Goal: Task Accomplishment & Management: Use online tool/utility

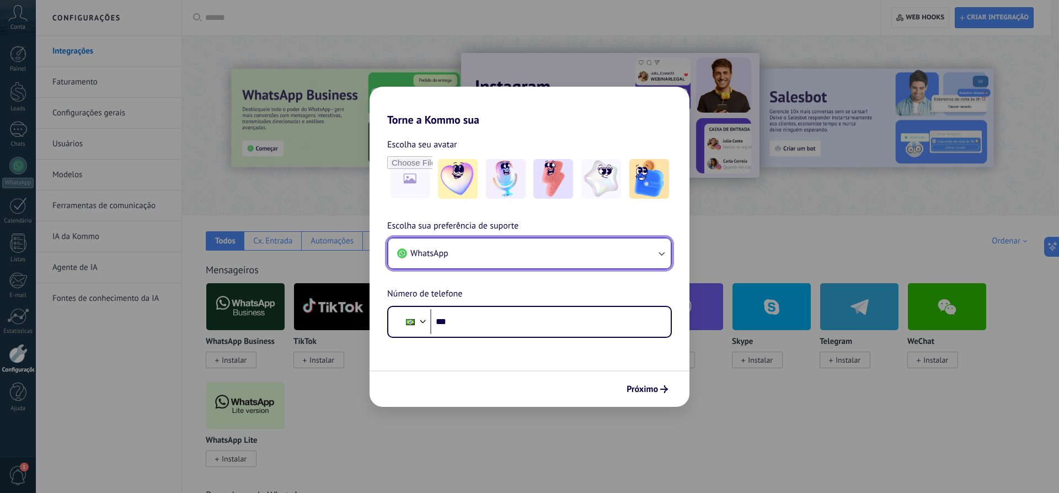
click at [584, 255] on button "WhatsApp" at bounding box center [529, 253] width 283 height 30
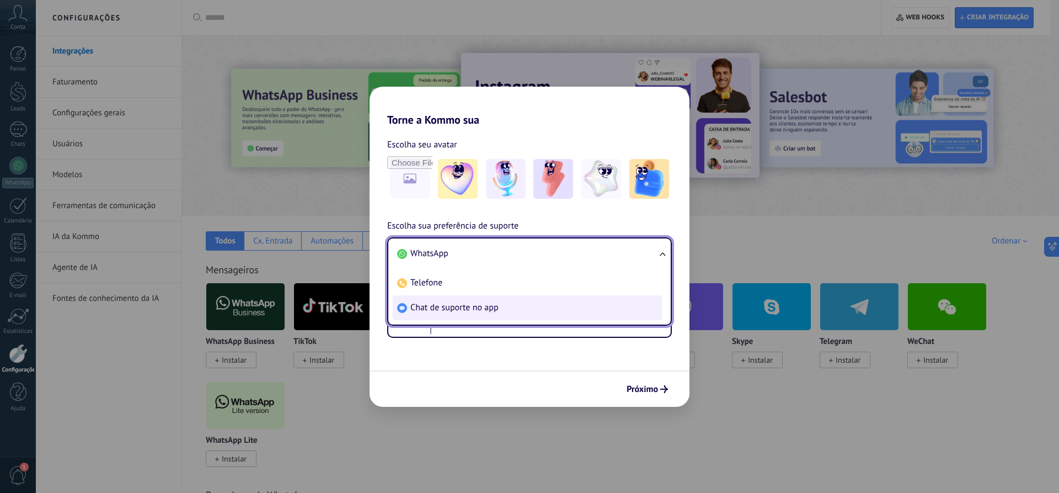
click at [481, 310] on span "Chat de suporte no app" at bounding box center [455, 307] width 88 height 11
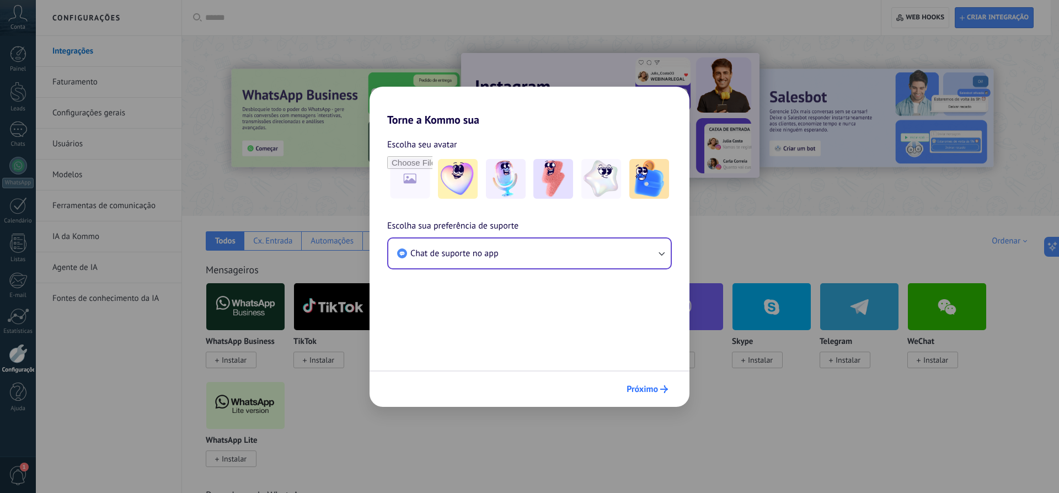
click at [664, 396] on button "Próximo" at bounding box center [647, 389] width 51 height 19
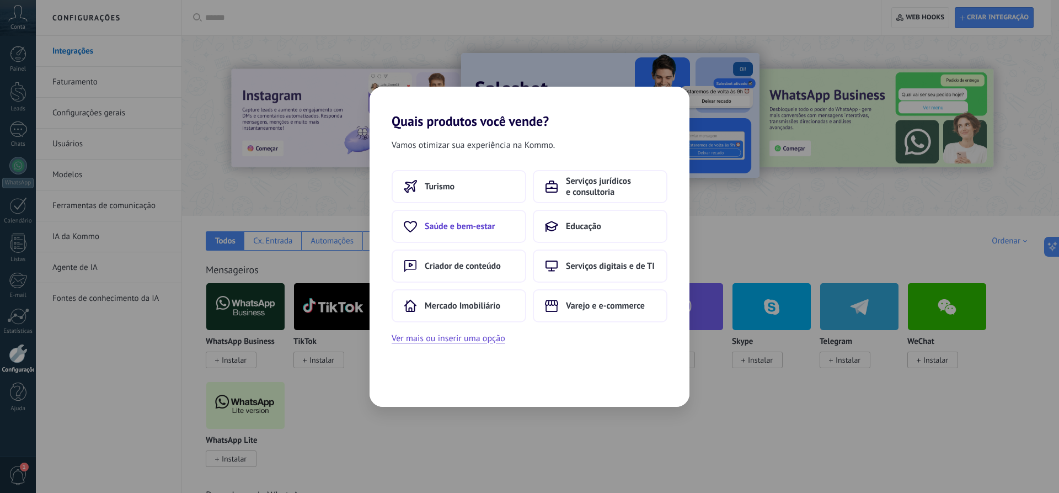
click at [483, 221] on span "Saúde e bem-estar" at bounding box center [460, 226] width 70 height 11
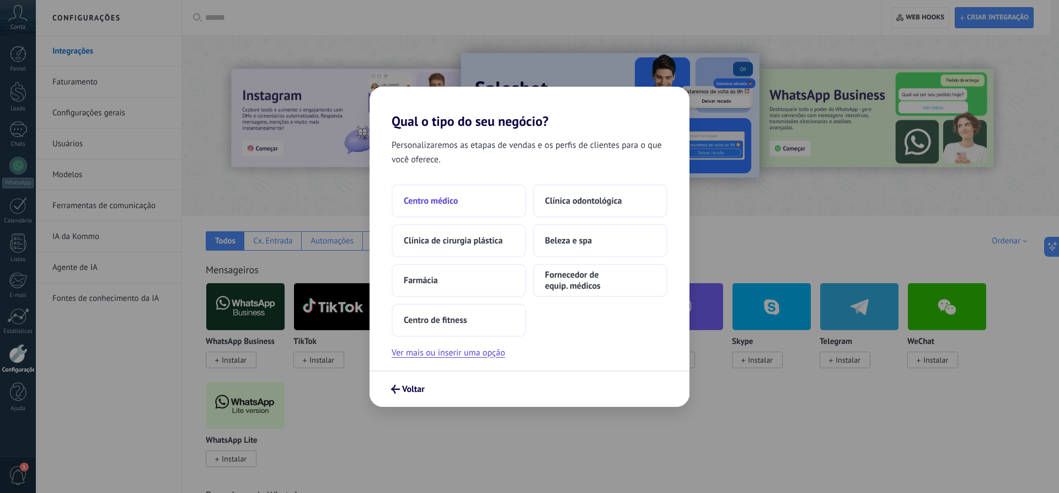
click at [462, 201] on button "Centro médico" at bounding box center [459, 200] width 135 height 33
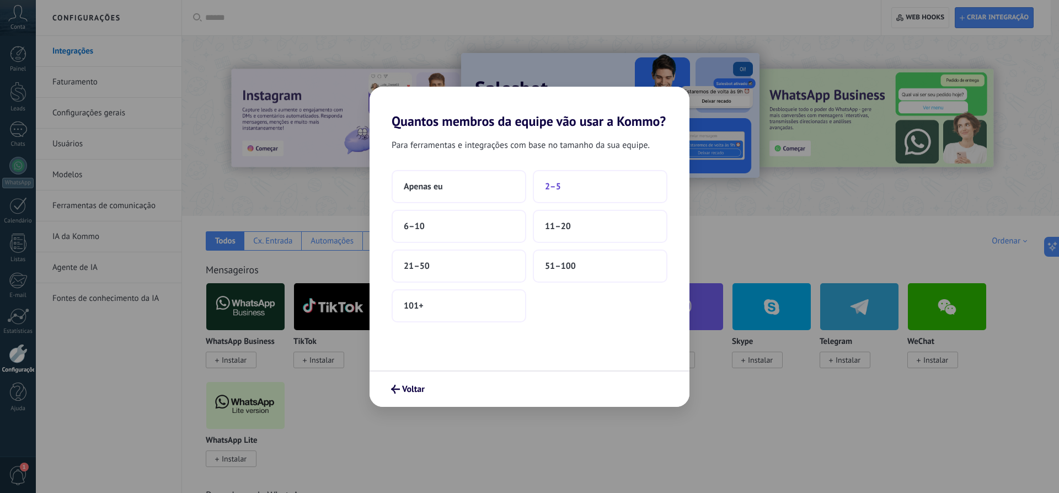
click at [539, 183] on button "2–5" at bounding box center [600, 186] width 135 height 33
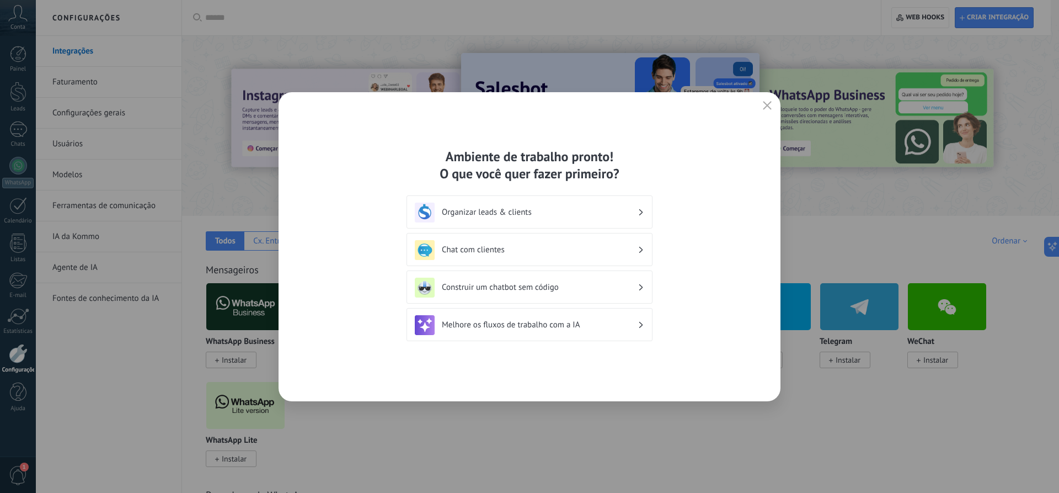
click at [758, 106] on div "Ambiente de trabalho pronto! O que você quer fazer primeiro? Organizar leads & …" at bounding box center [530, 246] width 502 height 309
drag, startPoint x: 758, startPoint y: 106, endPoint x: 768, endPoint y: 103, distance: 11.2
click at [761, 106] on div "Ambiente de trabalho pronto! O que você quer fazer primeiro? Organizar leads & …" at bounding box center [530, 246] width 502 height 309
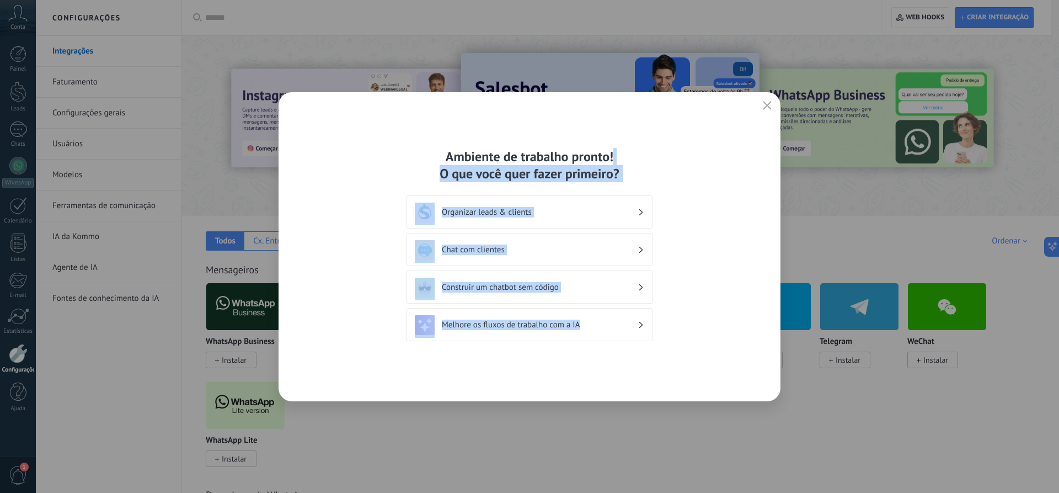
click at [768, 103] on icon "button" at bounding box center [767, 105] width 9 height 9
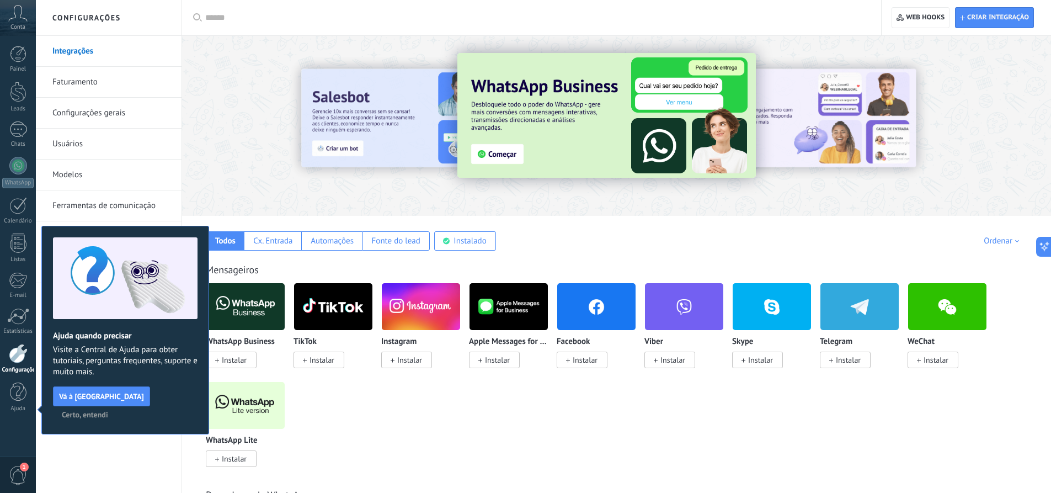
click at [252, 301] on img at bounding box center [245, 307] width 78 height 54
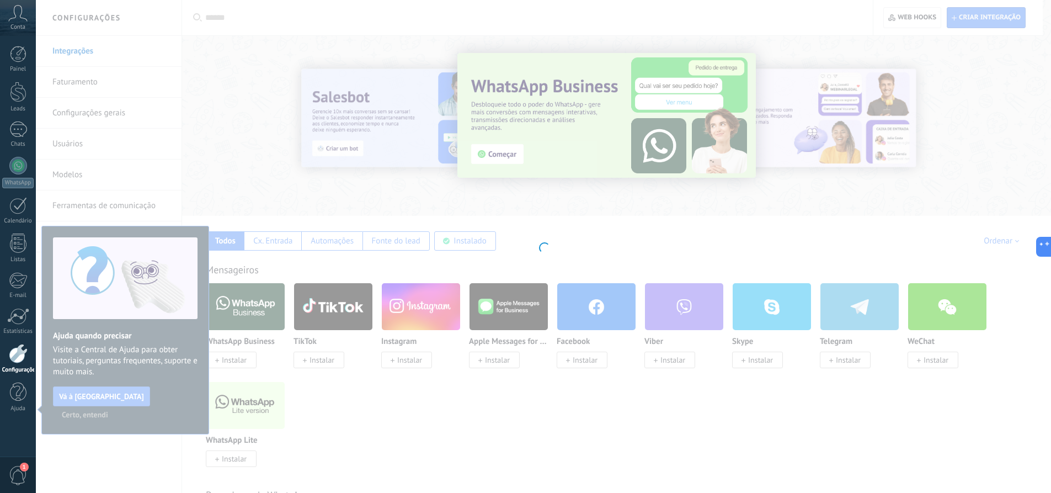
click at [168, 393] on div at bounding box center [543, 246] width 1015 height 493
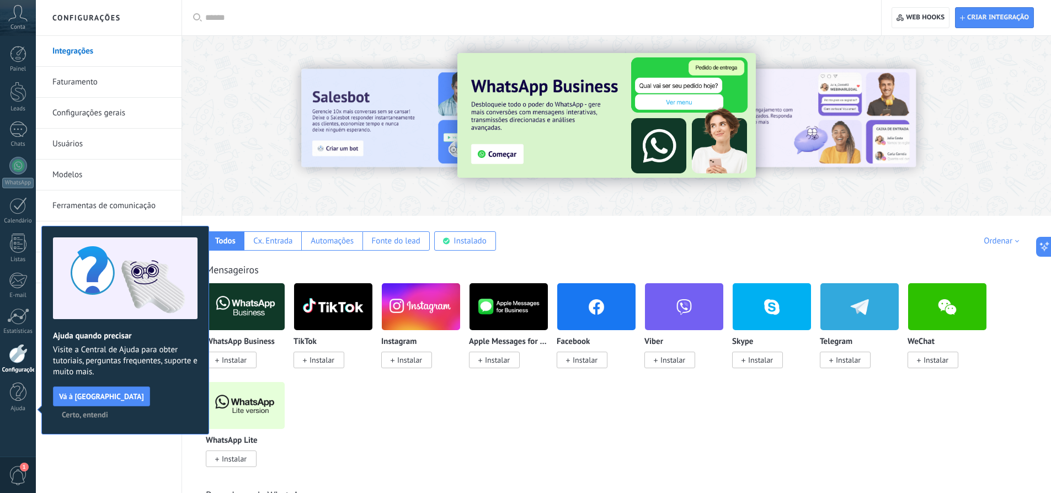
click at [108, 411] on span "Certo, entendi" at bounding box center [85, 415] width 46 height 8
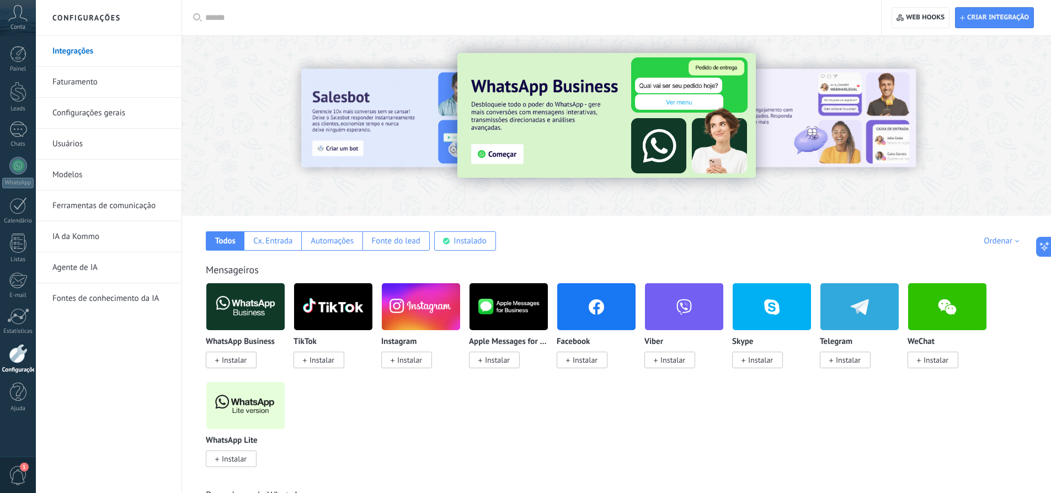
click at [244, 359] on span "Instalar" at bounding box center [234, 360] width 25 height 10
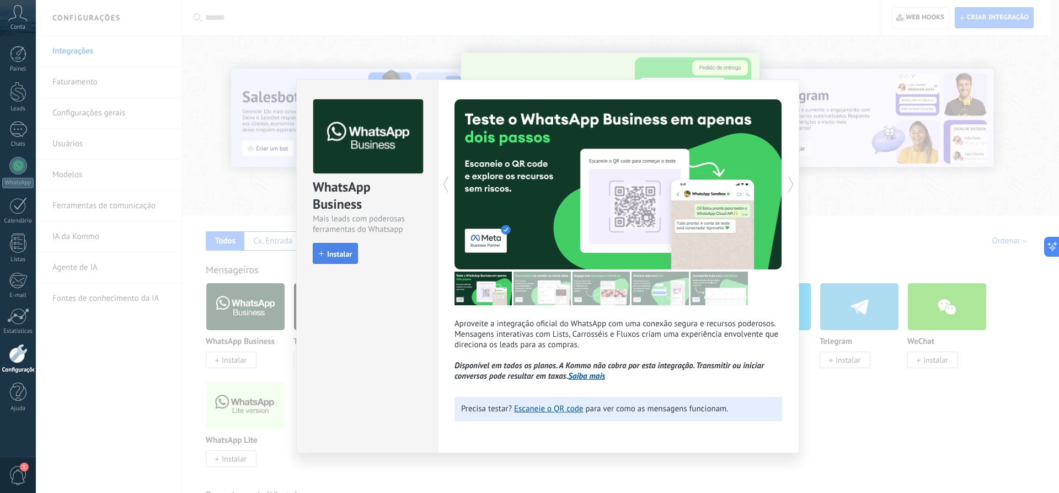
click at [326, 255] on span "Instalar" at bounding box center [335, 254] width 33 height 8
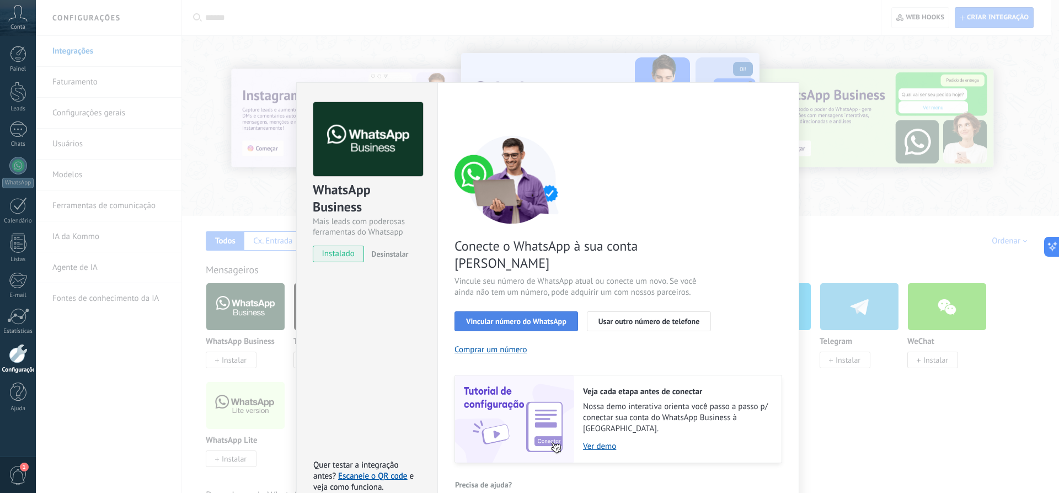
click at [558, 311] on button "Vincular número do WhatsApp" at bounding box center [517, 321] width 124 height 20
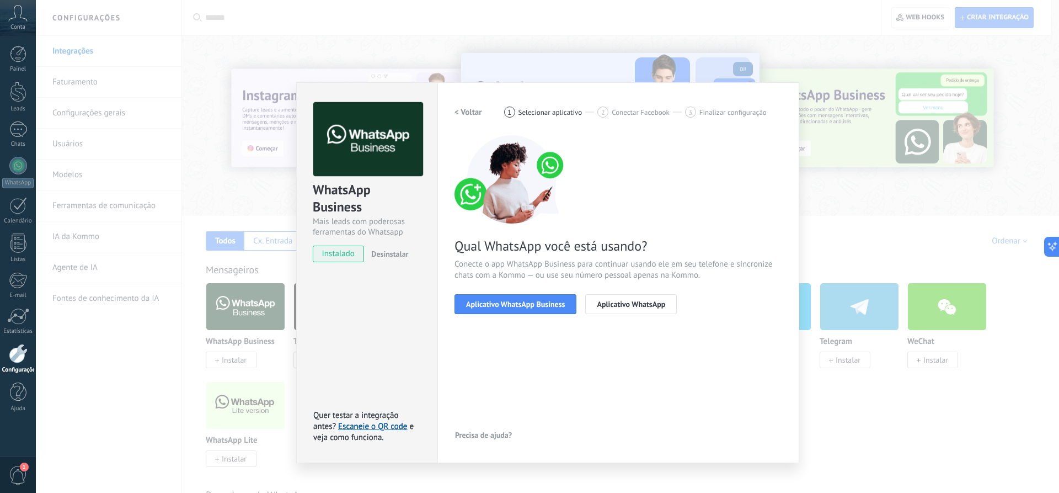
click at [558, 310] on button "Aplicativo WhatsApp Business" at bounding box center [516, 304] width 122 height 20
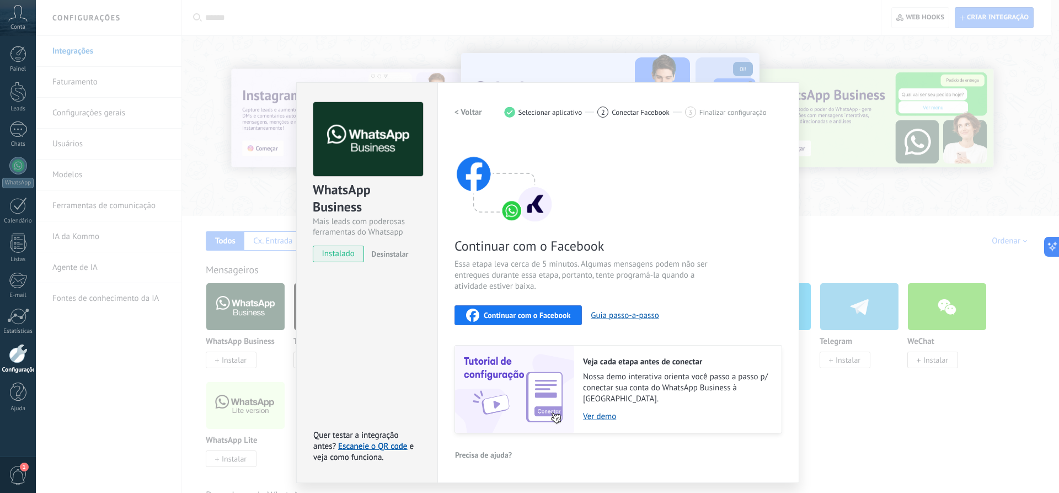
click at [611, 113] on div "2 Conectar Facebook" at bounding box center [642, 111] width 88 height 11
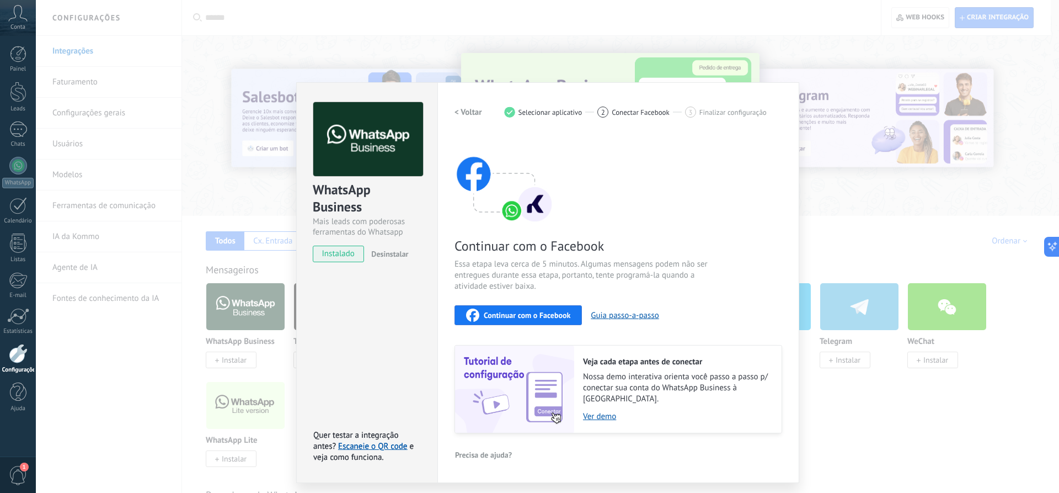
click at [476, 114] on h2 "< Voltar" at bounding box center [469, 112] width 28 height 10
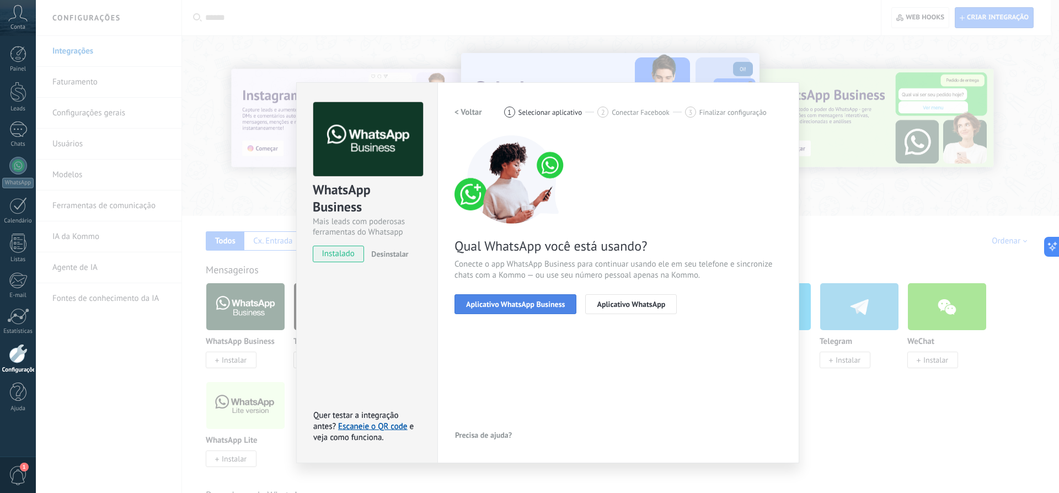
click at [539, 307] on span "Aplicativo WhatsApp Business" at bounding box center [515, 304] width 99 height 8
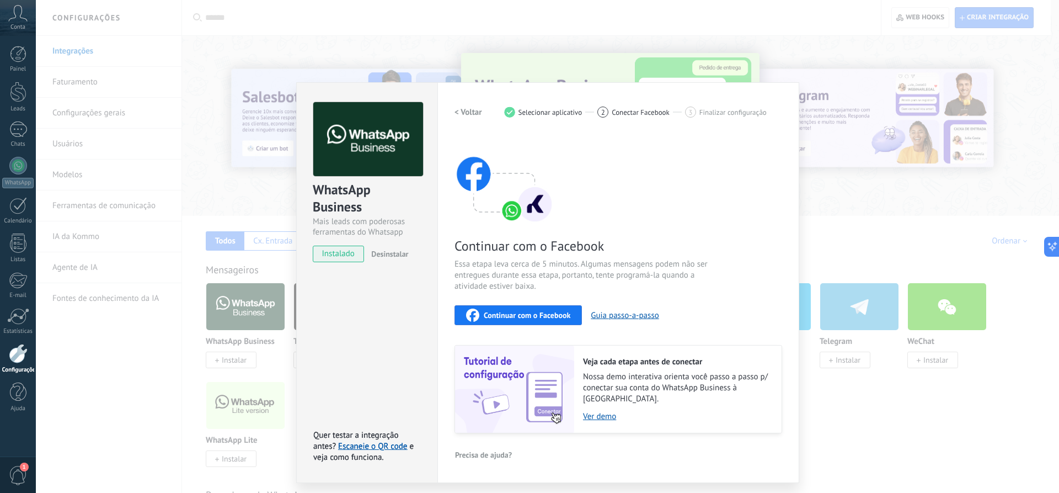
click at [835, 166] on div "WhatsApp Business Mais leads com poderosas ferramentas do Whatsapp instalado De…" at bounding box center [548, 246] width 1024 height 493
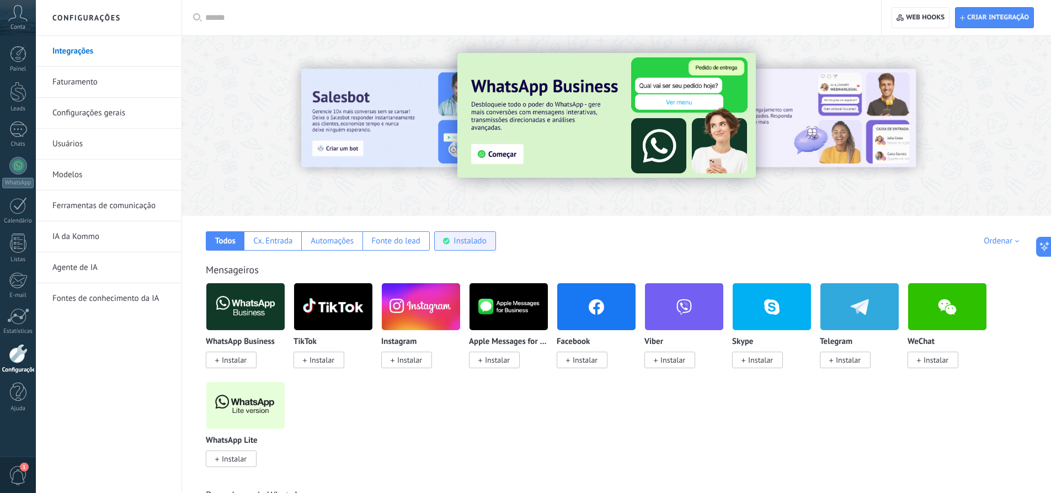
click at [451, 243] on div "Instalado" at bounding box center [465, 240] width 62 height 19
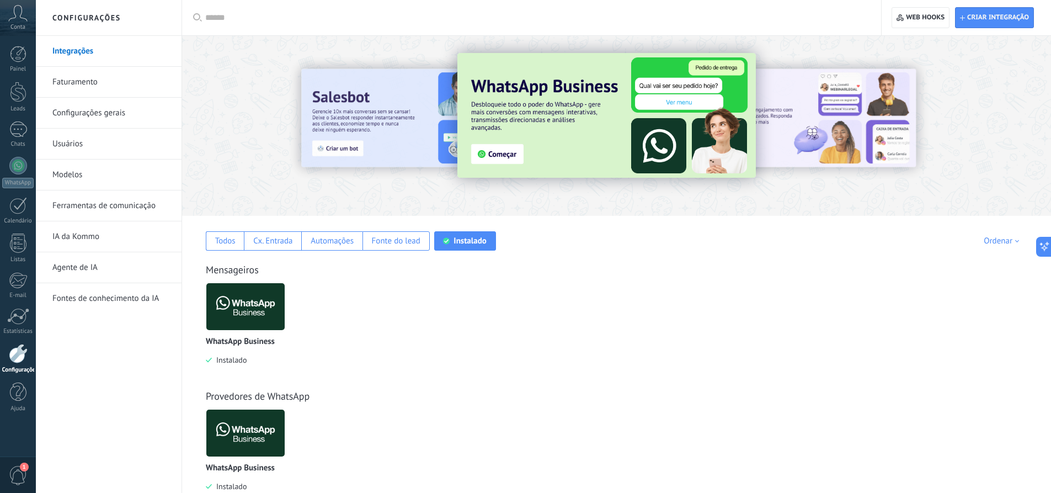
scroll to position [29, 0]
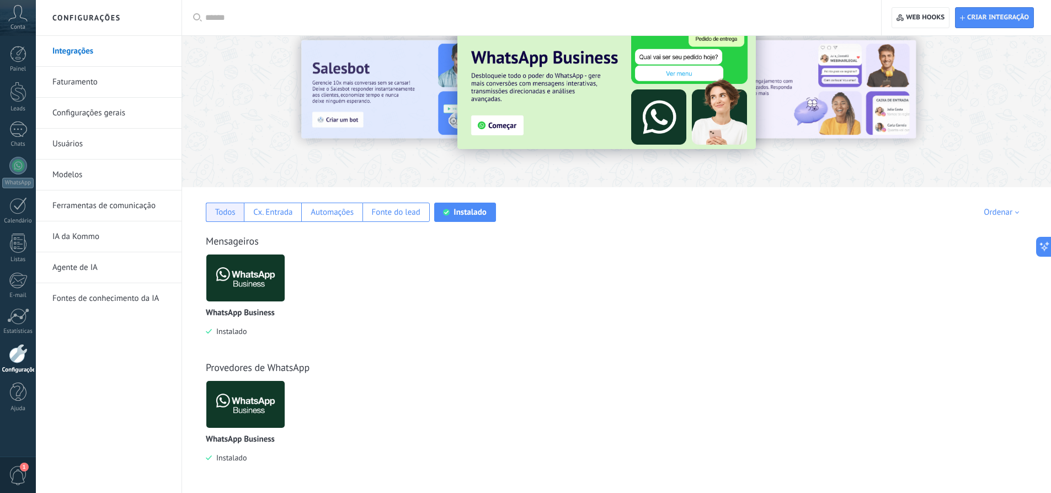
click at [226, 210] on div "Todos" at bounding box center [225, 212] width 20 height 10
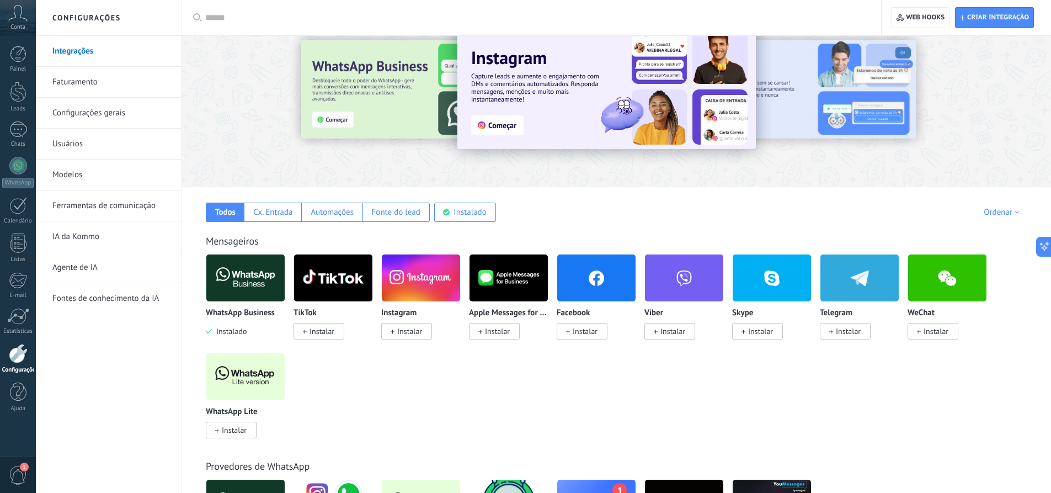
click at [233, 431] on span "Instalar" at bounding box center [234, 430] width 25 height 10
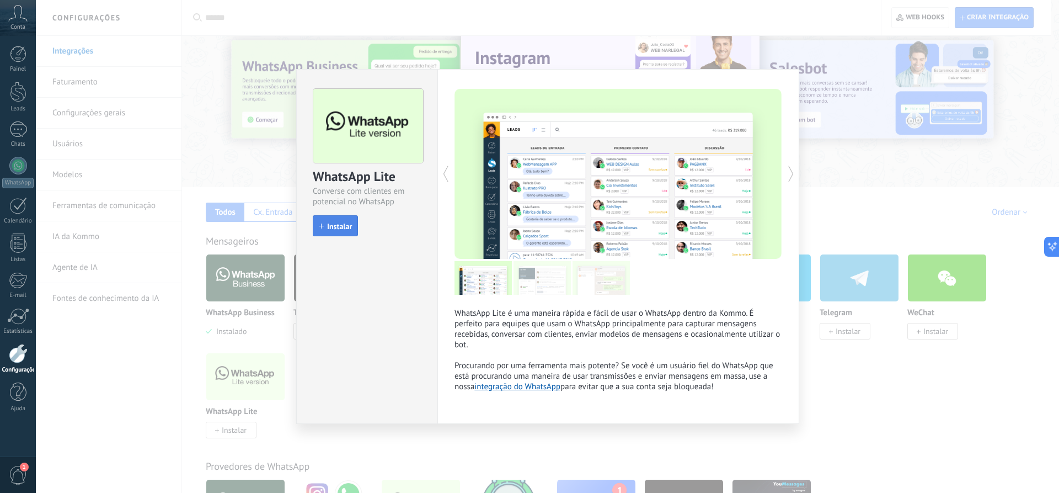
click at [351, 232] on button "Instalar" at bounding box center [335, 225] width 45 height 21
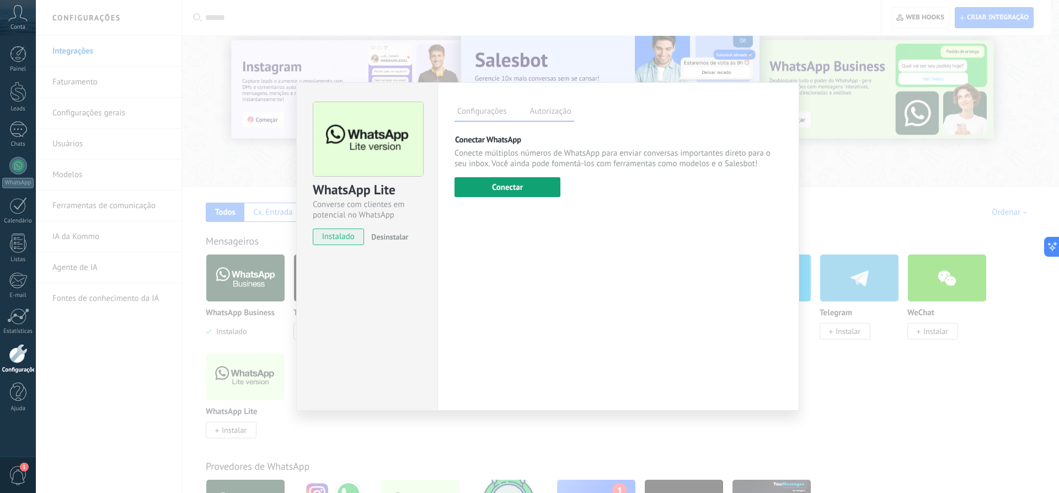
click at [534, 180] on button "Conectar" at bounding box center [508, 187] width 106 height 20
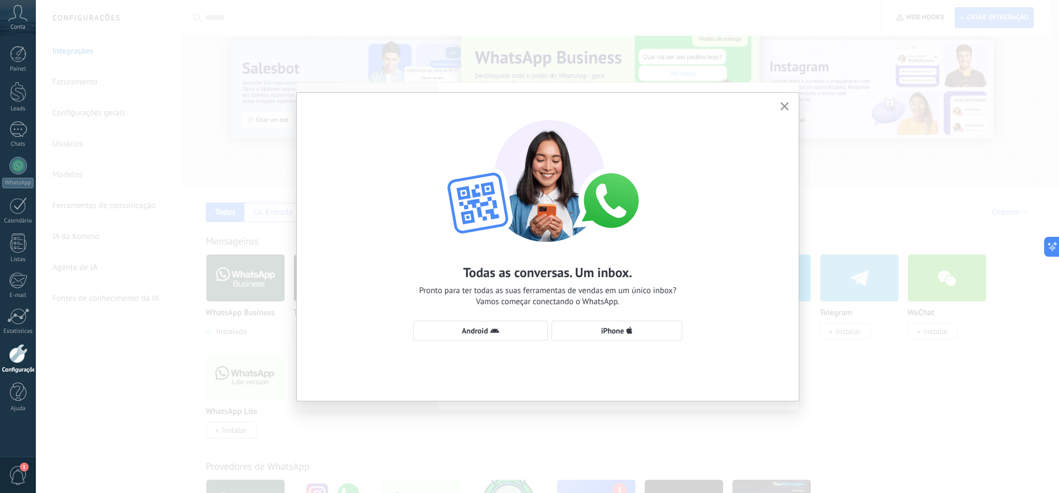
click at [782, 103] on use "button" at bounding box center [785, 106] width 8 height 8
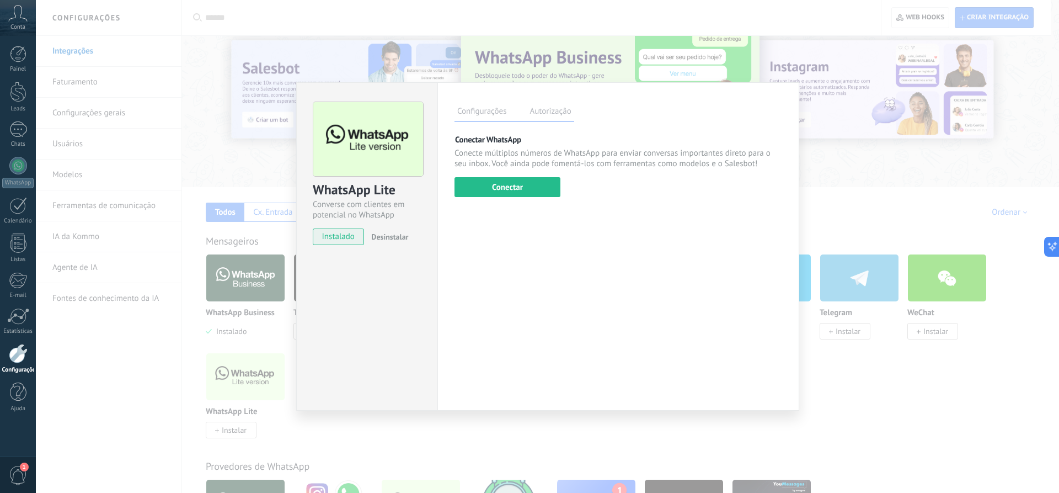
click at [555, 109] on label "Autorização" at bounding box center [550, 113] width 47 height 16
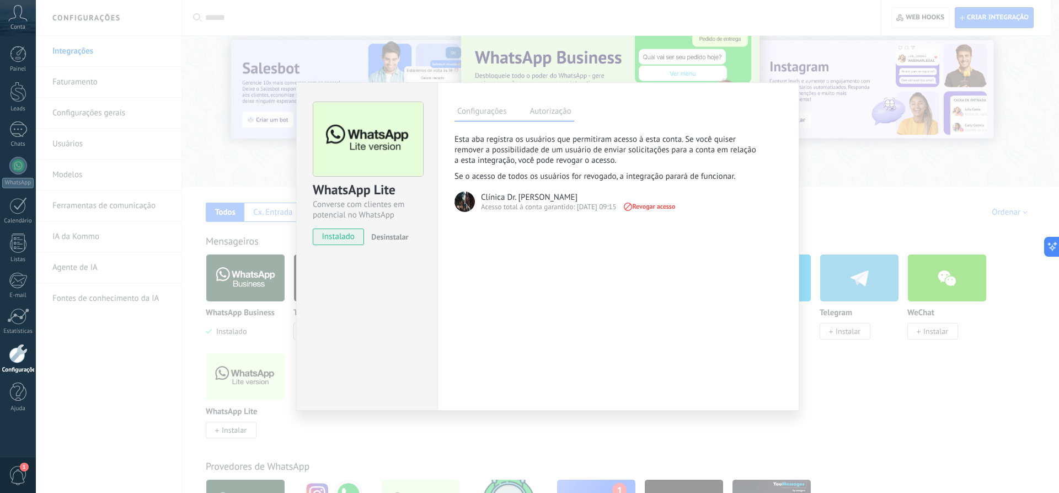
click at [502, 113] on label "Configurações" at bounding box center [482, 113] width 55 height 16
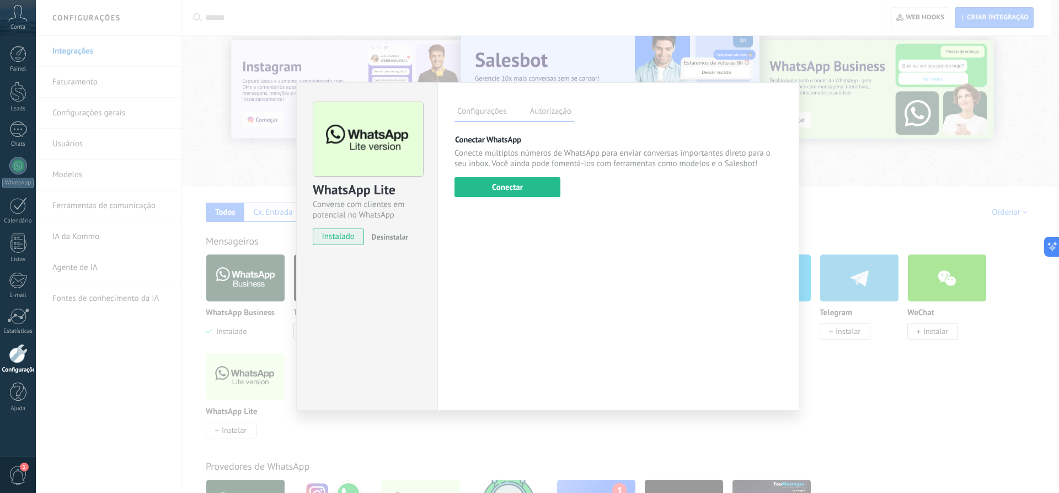
click at [825, 145] on div "WhatsApp Lite Converse com clientes em potencial no WhatsApp instalado Desinsta…" at bounding box center [548, 246] width 1024 height 493
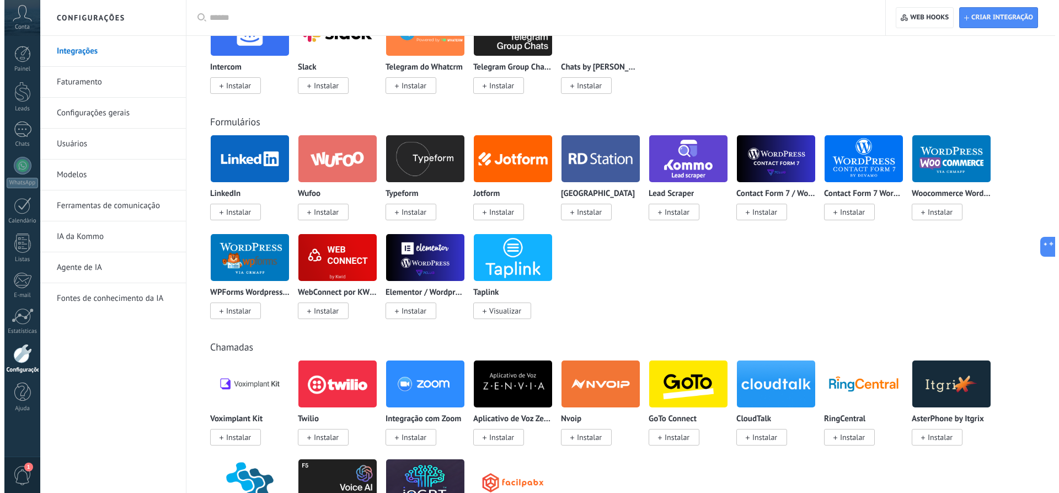
scroll to position [0, 0]
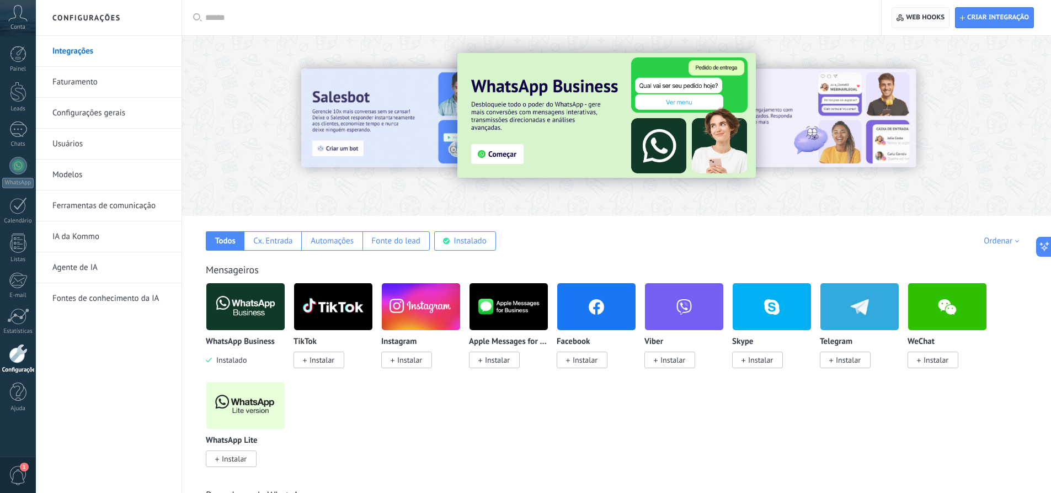
click at [932, 20] on span "Web hooks 0" at bounding box center [925, 17] width 39 height 9
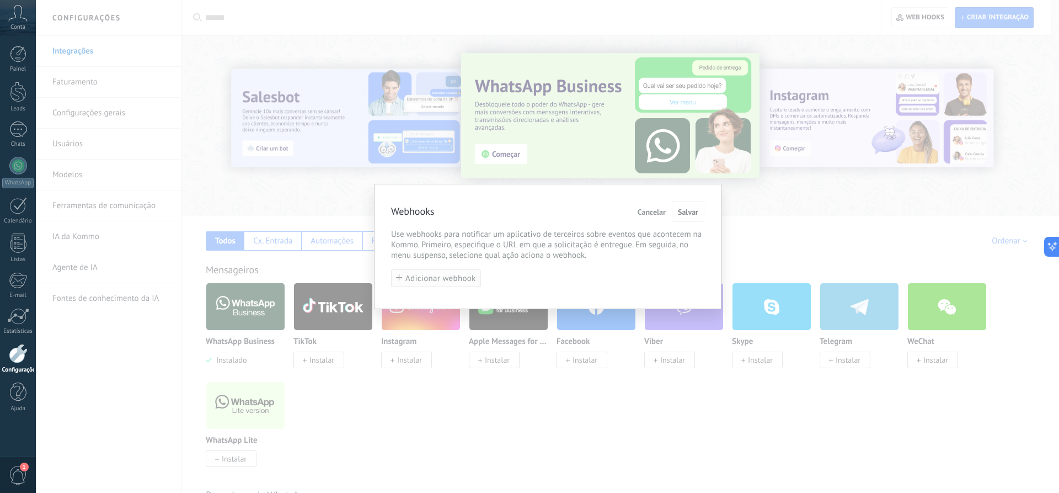
click at [460, 280] on span "Adicionar webhook" at bounding box center [441, 278] width 71 height 8
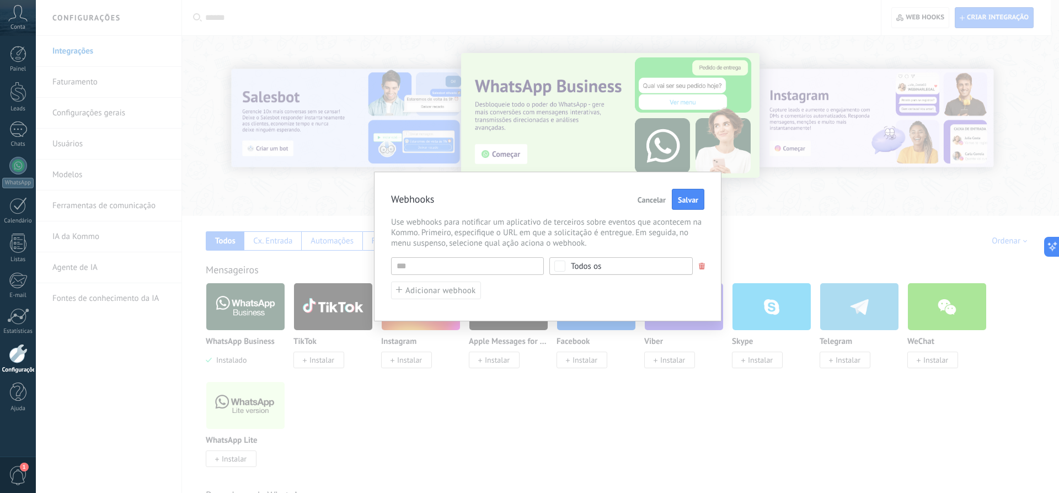
click at [566, 269] on div "Todos os" at bounding box center [621, 266] width 143 height 18
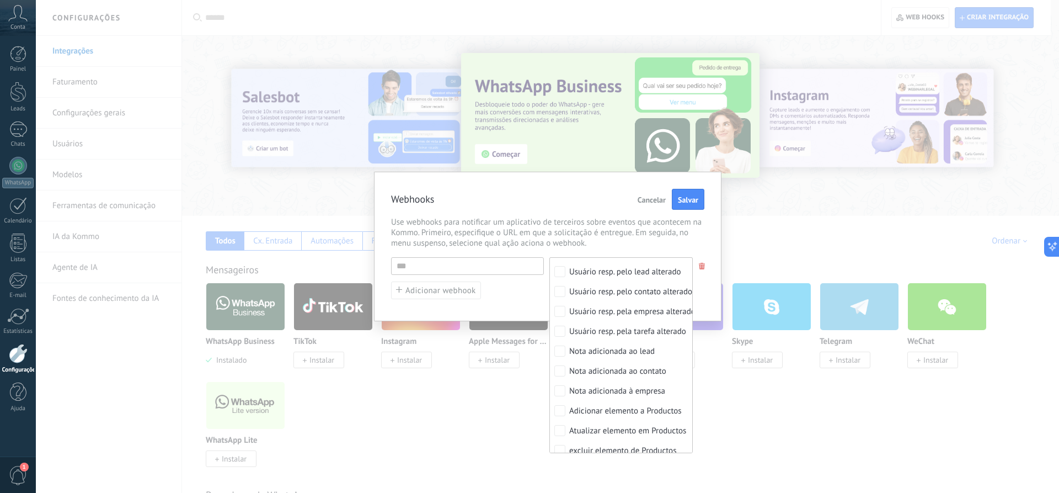
scroll to position [461, 0]
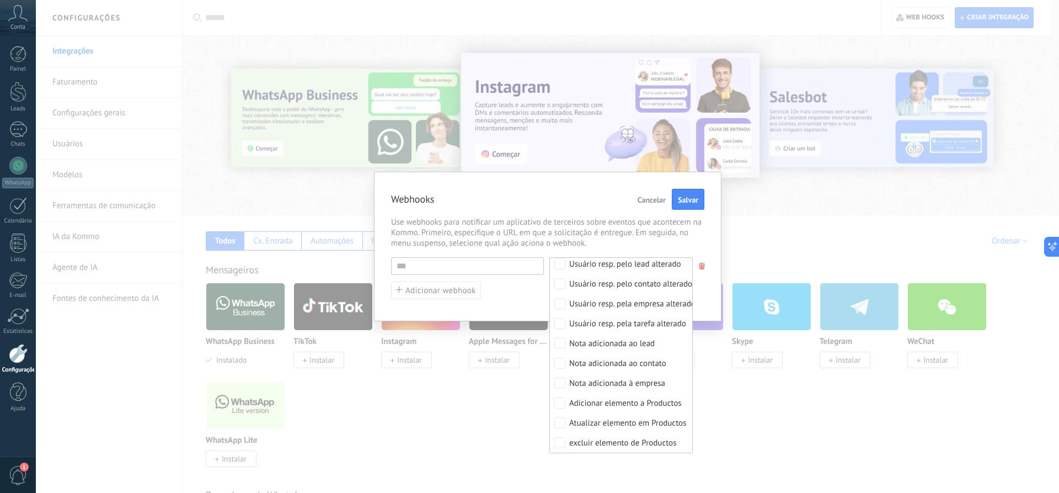
click at [651, 199] on span "Cancelar" at bounding box center [652, 200] width 28 height 8
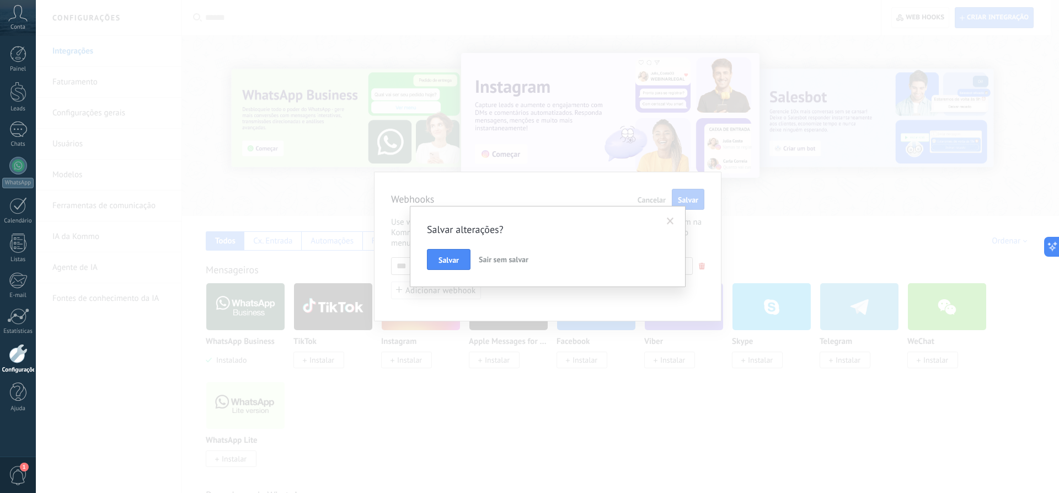
click at [486, 260] on span "Sair sem salvar" at bounding box center [504, 259] width 50 height 10
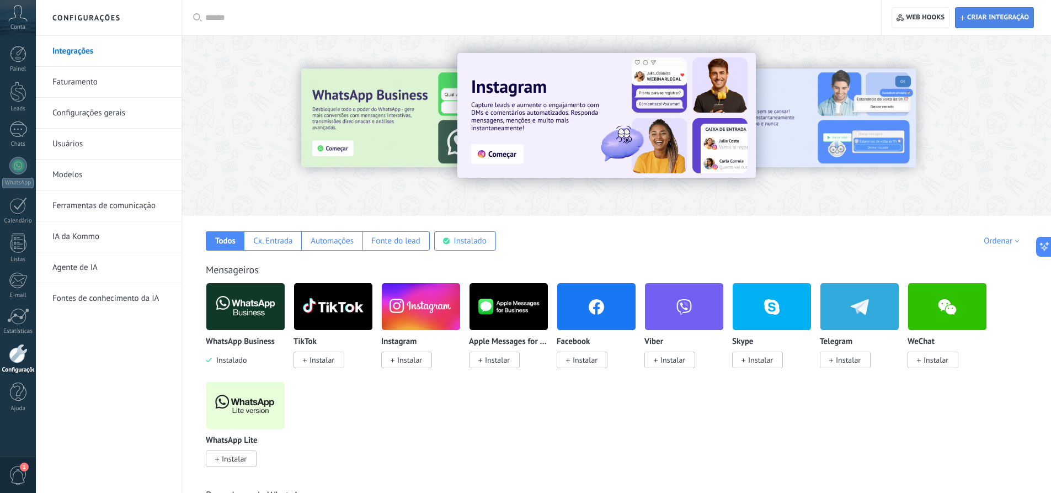
click at [983, 22] on span "Criar integração" at bounding box center [998, 17] width 62 height 9
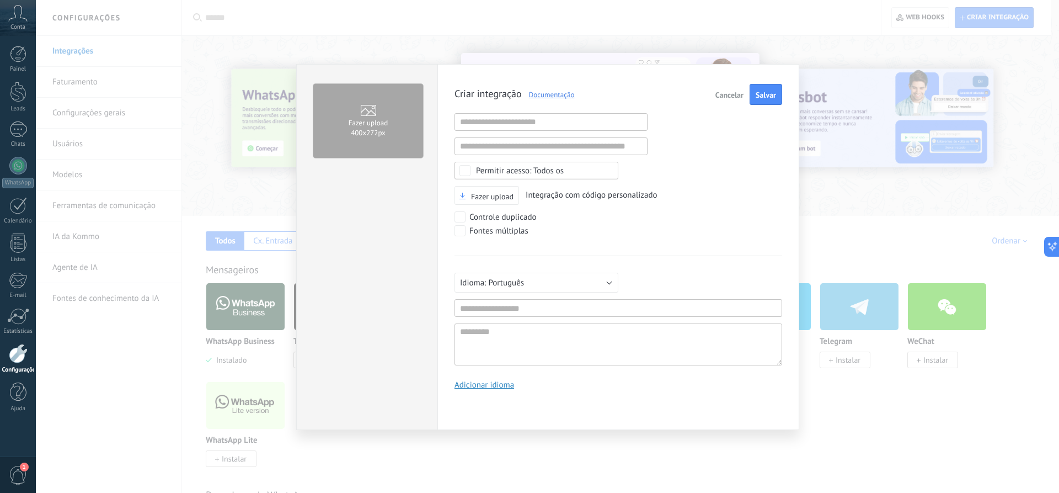
scroll to position [10, 0]
click at [478, 118] on input "text" at bounding box center [551, 122] width 193 height 18
click at [714, 144] on div "Criar integração Documentação Cancelar Salvar URL inválida URL inválida Selecio…" at bounding box center [619, 241] width 328 height 314
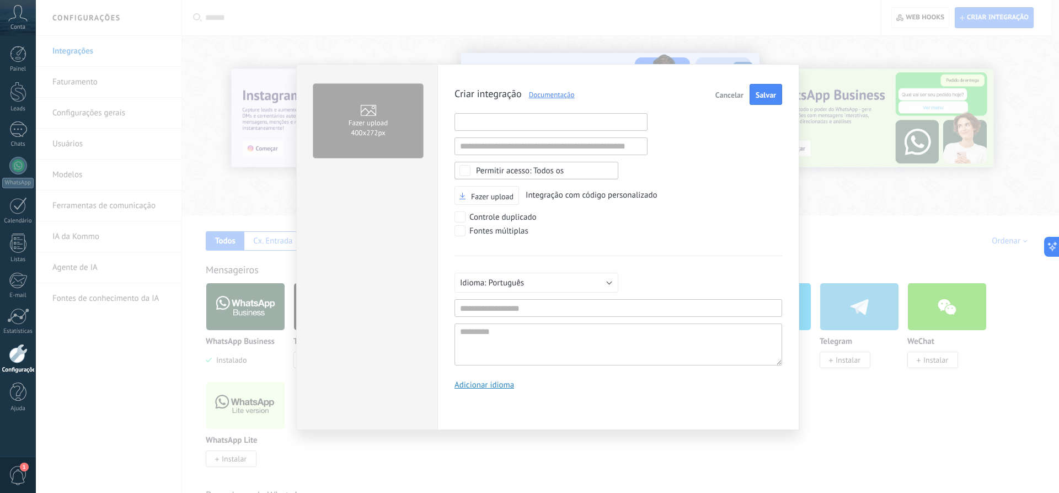
click at [569, 116] on input "text" at bounding box center [551, 122] width 193 height 18
click at [575, 302] on input "text" at bounding box center [619, 308] width 328 height 18
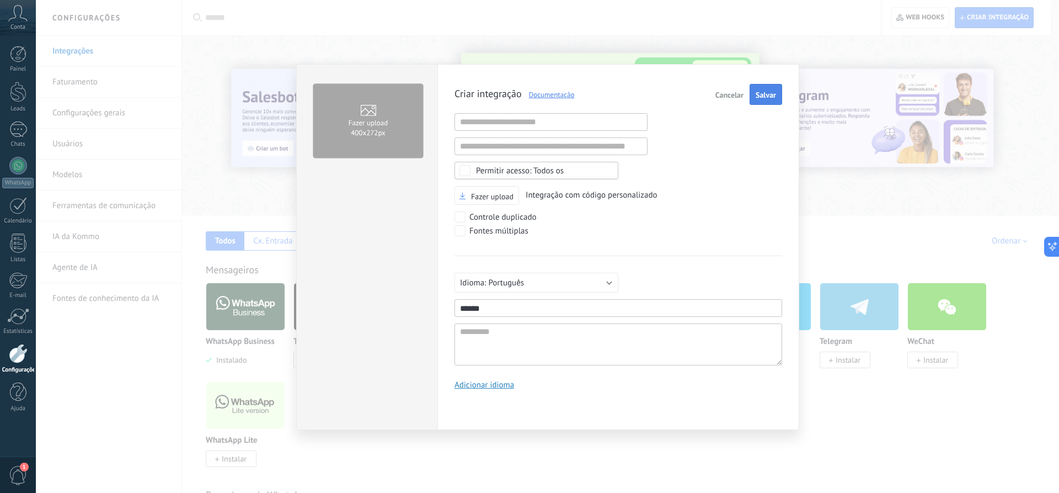
type input "******"
click at [755, 93] on button "Salvar" at bounding box center [766, 94] width 33 height 21
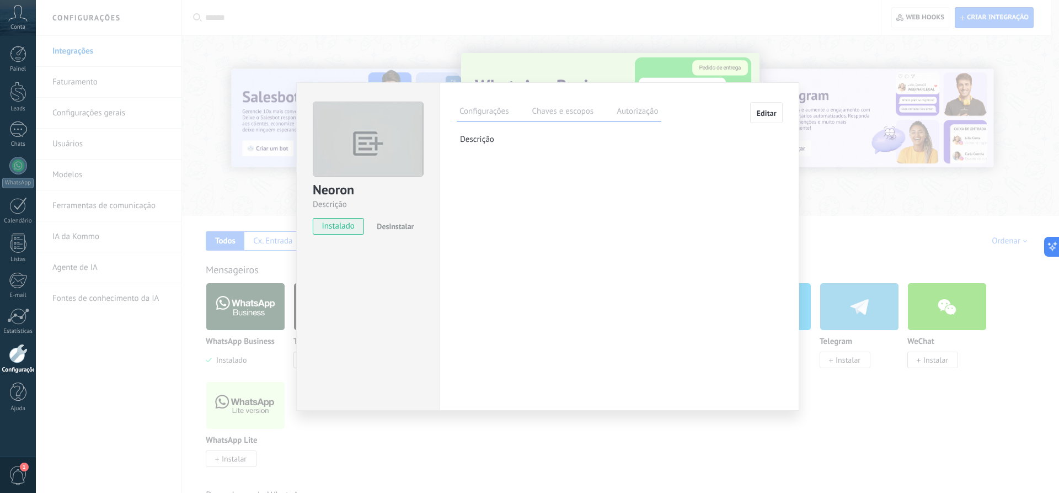
click at [905, 131] on div "Neoron Descrição instalado Desinstalar Configurações Chaves e escopos Autorizaç…" at bounding box center [548, 246] width 1024 height 493
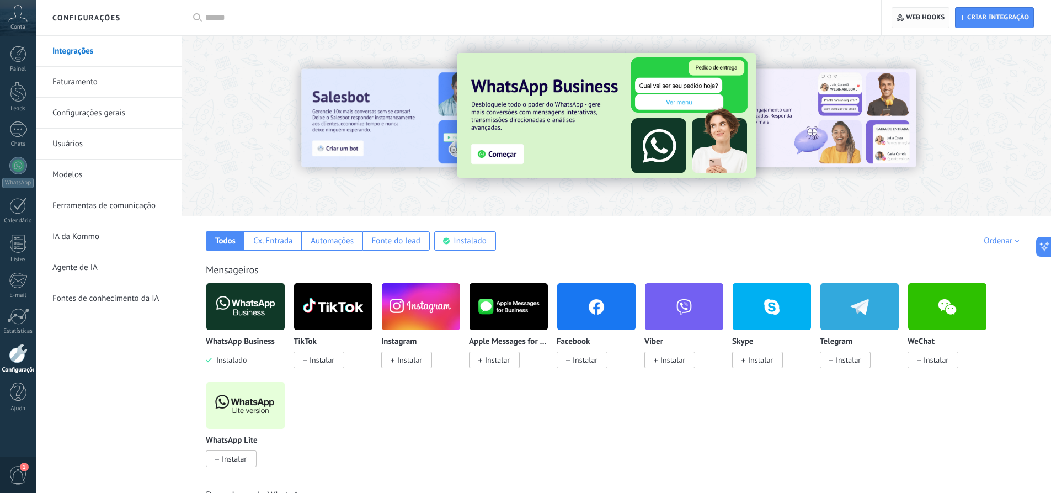
click at [929, 18] on span "Web hooks 0" at bounding box center [925, 17] width 39 height 9
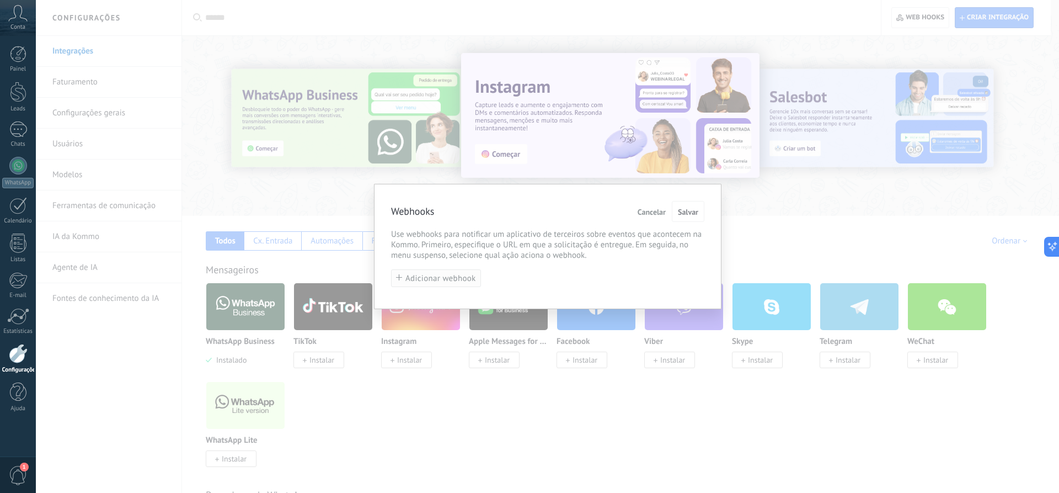
click at [447, 274] on span "Adicionar webhook" at bounding box center [441, 278] width 71 height 8
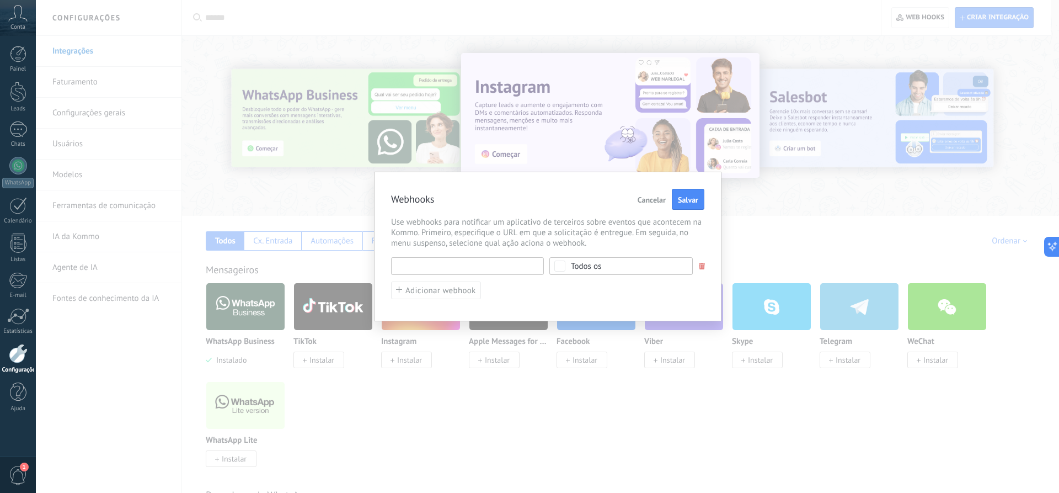
click at [466, 271] on input "text" at bounding box center [467, 266] width 153 height 18
type input "********"
click at [567, 264] on div "Todos os" at bounding box center [621, 266] width 143 height 18
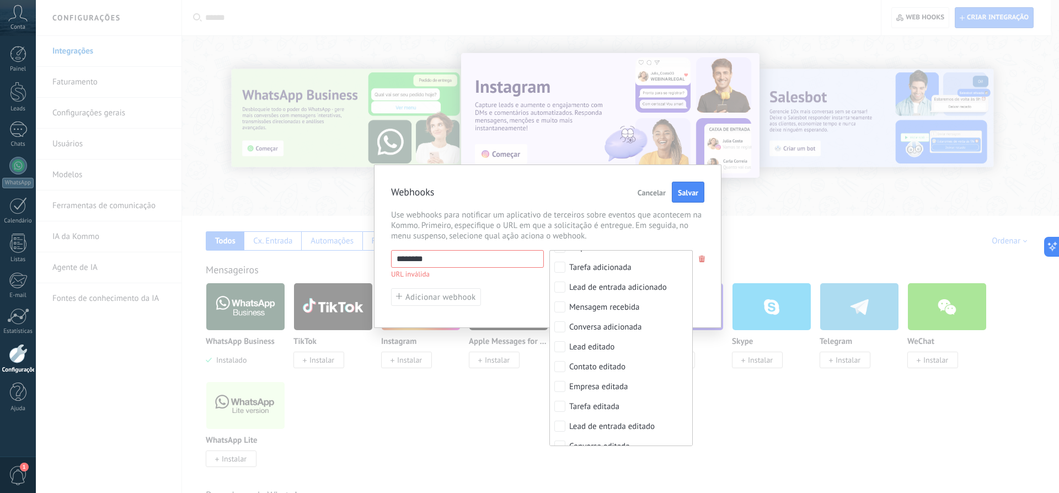
scroll to position [76, 0]
click at [599, 319] on div "Conversa adicionada" at bounding box center [605, 323] width 72 height 11
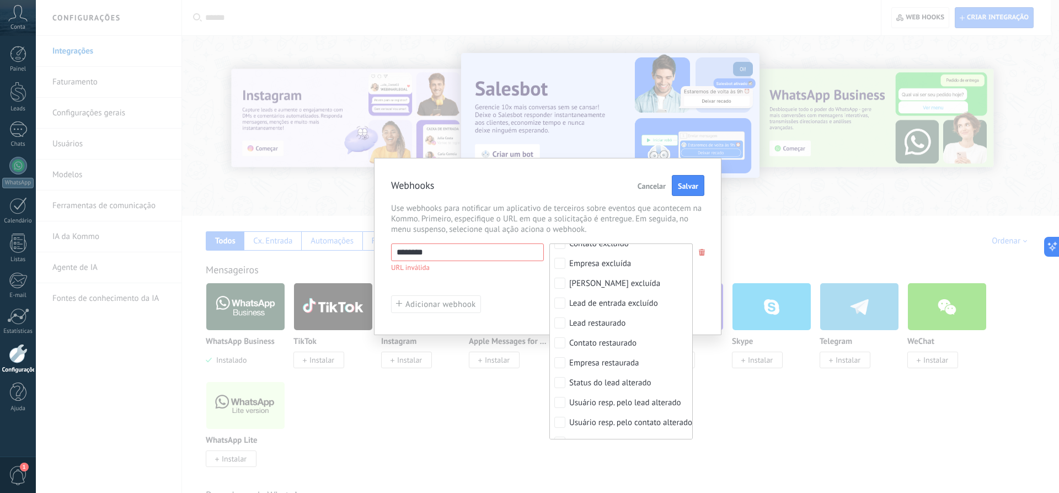
scroll to position [342, 0]
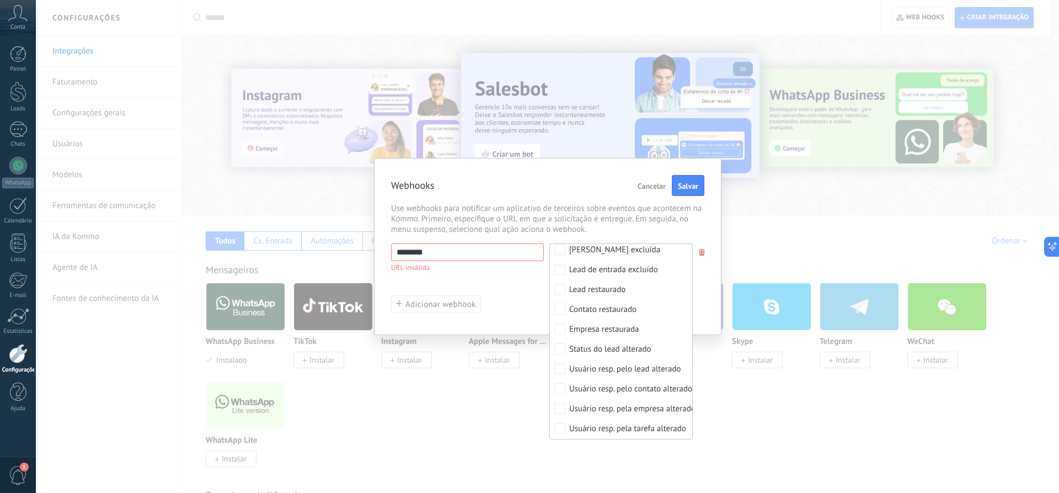
click at [524, 295] on div "******** URL inválida Selecionar tudo Lead adicionado Contato adicionado Empres…" at bounding box center [547, 278] width 313 height 70
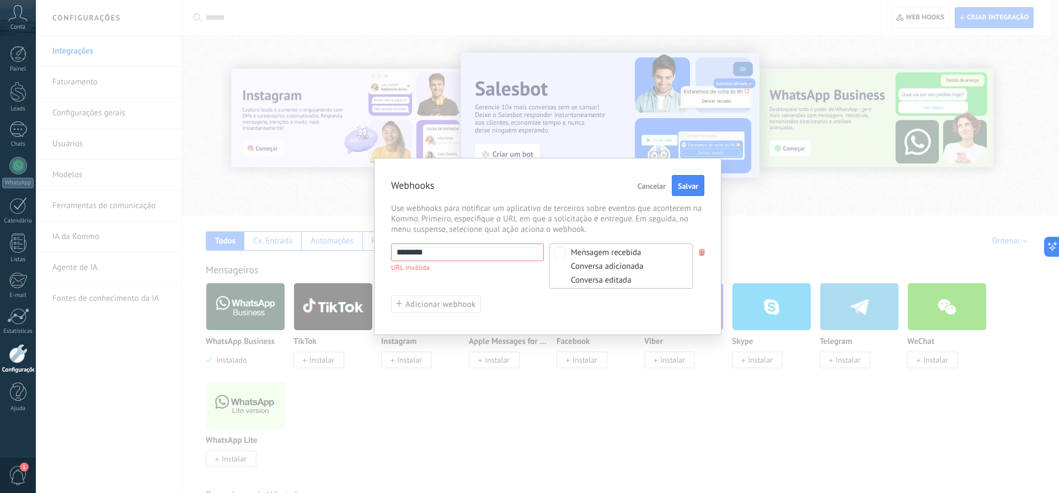
click at [612, 318] on div "Webhooks Cancelar Salvar Use webhooks para notificar um aplicativo de terceiros…" at bounding box center [548, 246] width 348 height 177
click at [684, 189] on span "Salvar" at bounding box center [688, 186] width 20 height 8
drag, startPoint x: 492, startPoint y: 261, endPoint x: 492, endPoint y: 254, distance: 7.2
click at [492, 260] on div "******** URL inválida" at bounding box center [467, 257] width 153 height 28
click at [490, 248] on input "********" at bounding box center [467, 252] width 153 height 18
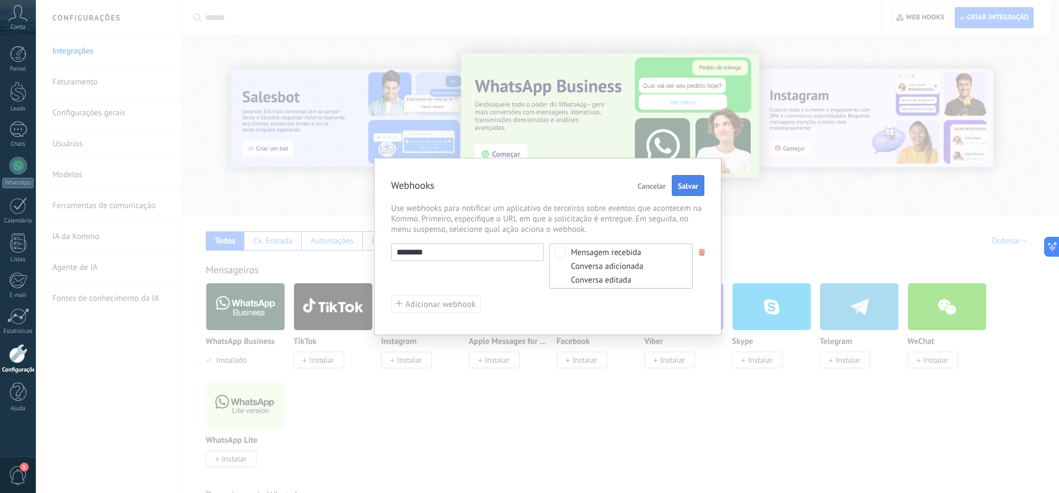
drag, startPoint x: 697, startPoint y: 201, endPoint x: 695, endPoint y: 195, distance: 5.8
click at [697, 201] on div "Webhooks Cancelar Salvar Use webhooks para notificar um aplicativo de terceiros…" at bounding box center [548, 246] width 348 height 177
click at [690, 186] on span "Salvar" at bounding box center [688, 186] width 20 height 8
click at [484, 256] on input "********" at bounding box center [467, 252] width 153 height 18
click at [497, 247] on input "********" at bounding box center [467, 252] width 153 height 18
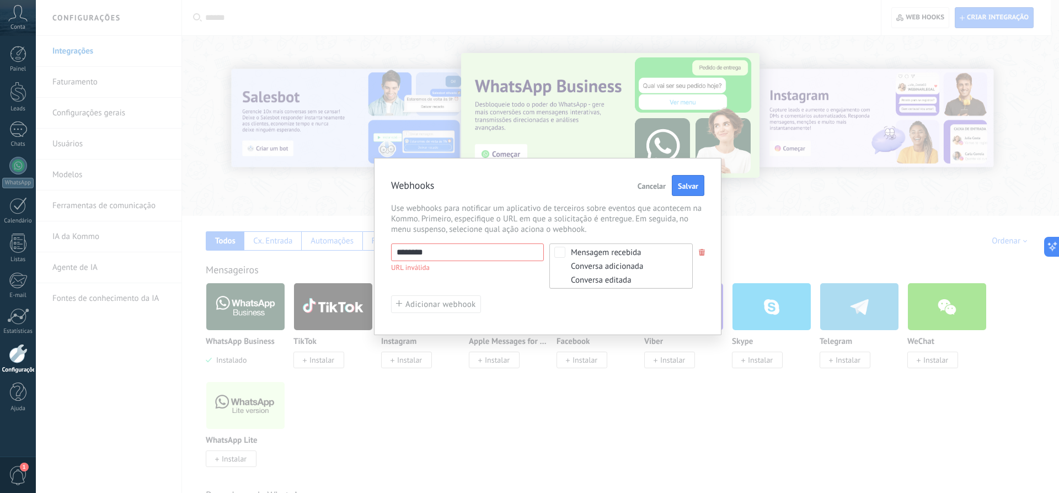
click at [518, 276] on div "******** URL inválida Selecionar tudo Lead adicionado Contato adicionado Empres…" at bounding box center [547, 265] width 313 height 45
click at [446, 300] on span "Adicionar webhook" at bounding box center [441, 304] width 71 height 8
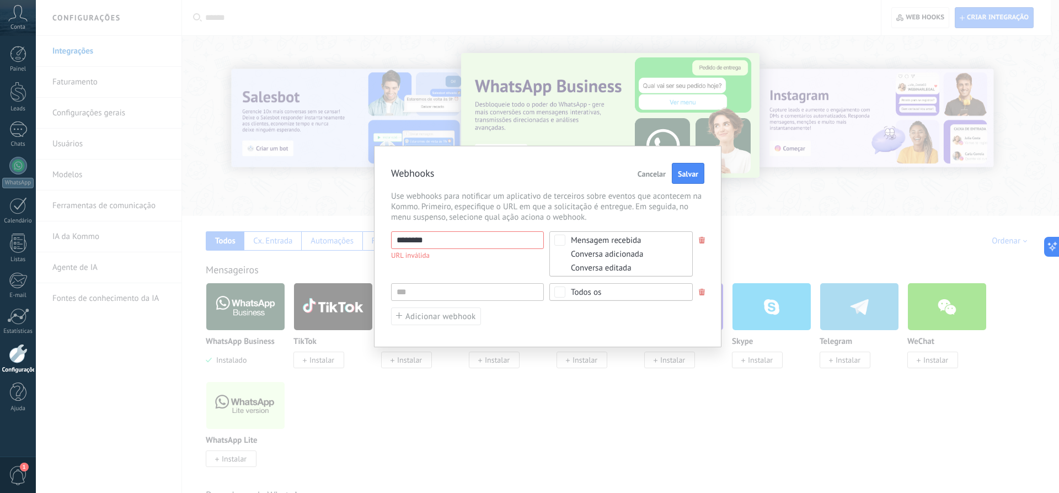
click at [703, 289] on span at bounding box center [702, 292] width 7 height 7
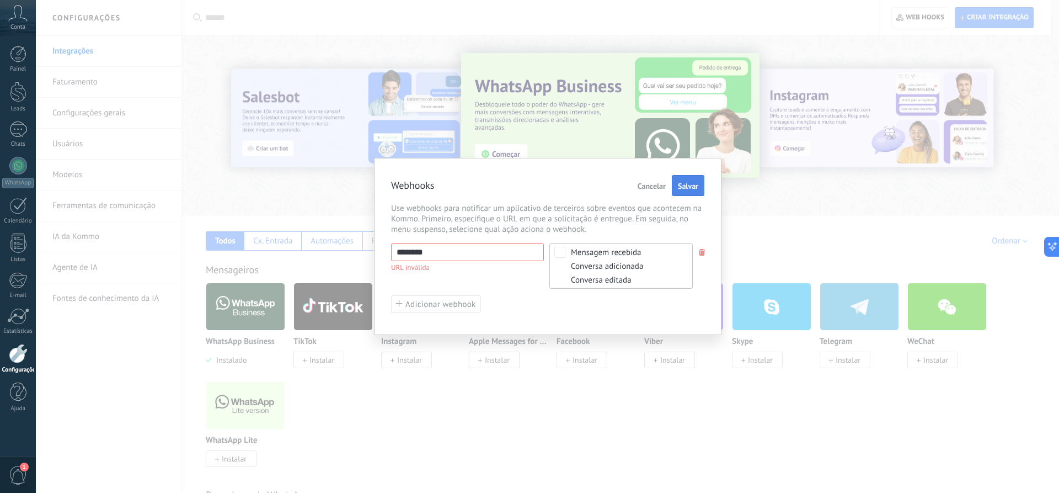
click at [693, 179] on button "Salvar" at bounding box center [688, 185] width 33 height 21
click at [446, 257] on input "********" at bounding box center [467, 252] width 153 height 18
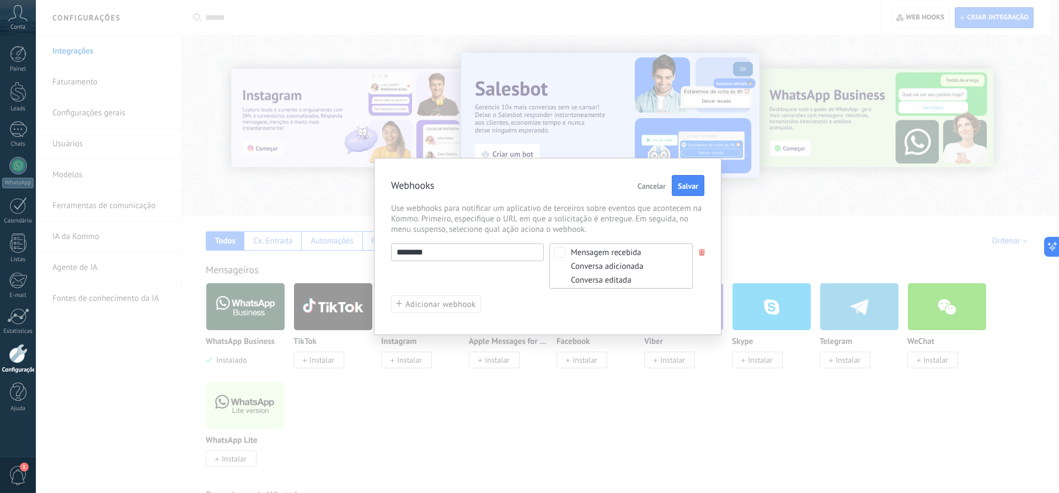
click at [653, 186] on span "Cancelar" at bounding box center [652, 186] width 28 height 8
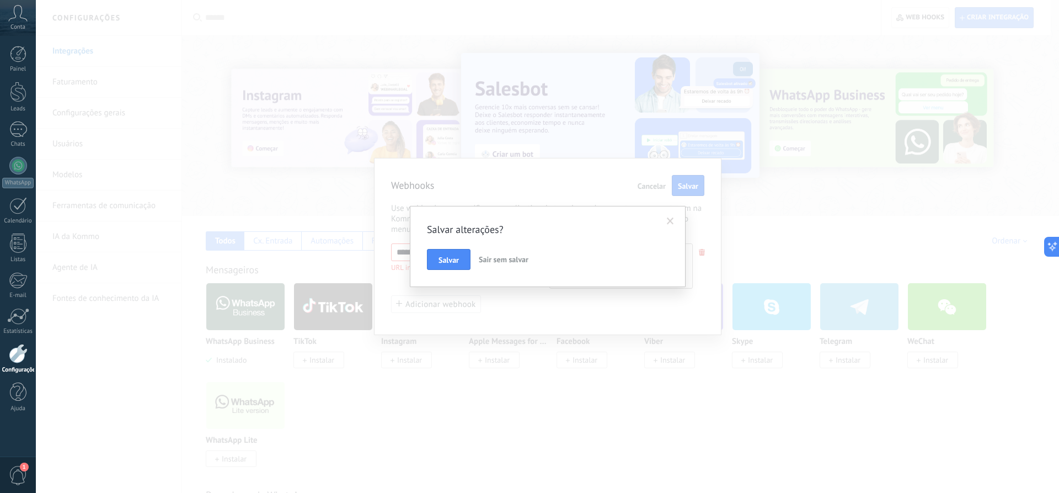
click at [485, 261] on span "Sair sem salvar" at bounding box center [504, 259] width 50 height 10
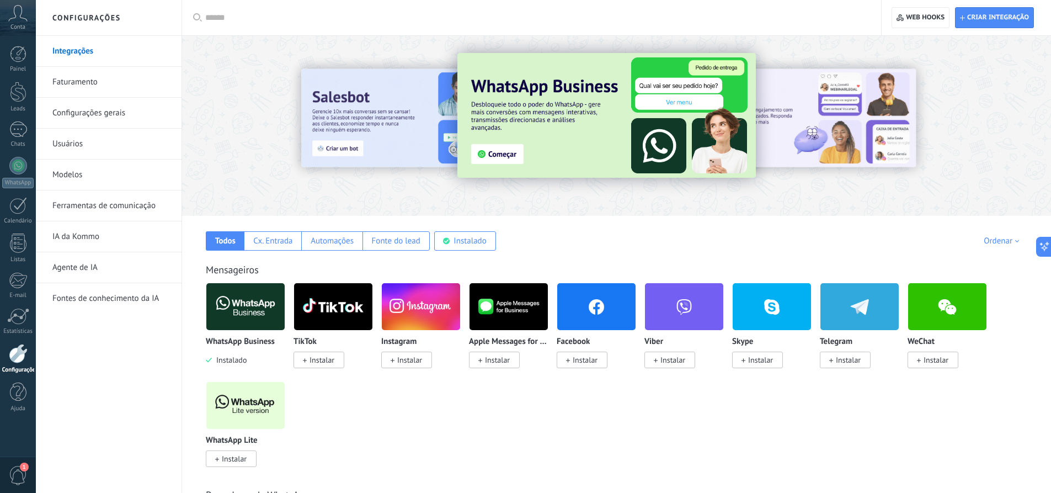
click at [105, 207] on link "Ferramentas de comunicação" at bounding box center [111, 205] width 118 height 31
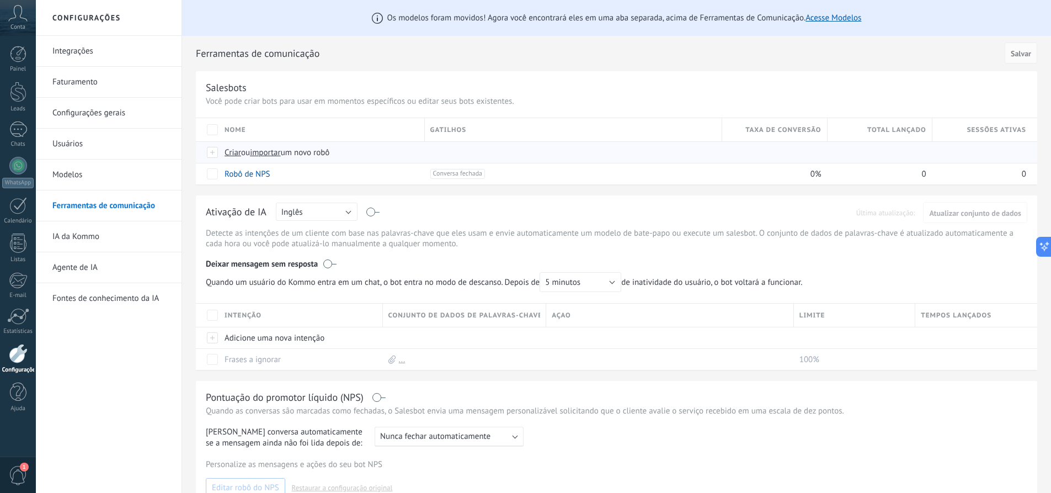
click at [233, 150] on span "Criar" at bounding box center [233, 152] width 17 height 10
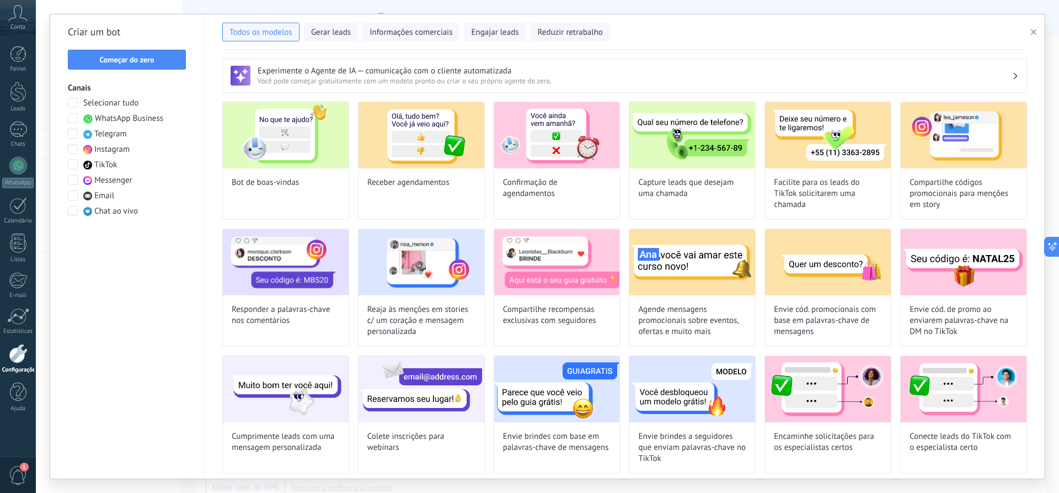
click at [1035, 36] on button "button" at bounding box center [1036, 31] width 18 height 13
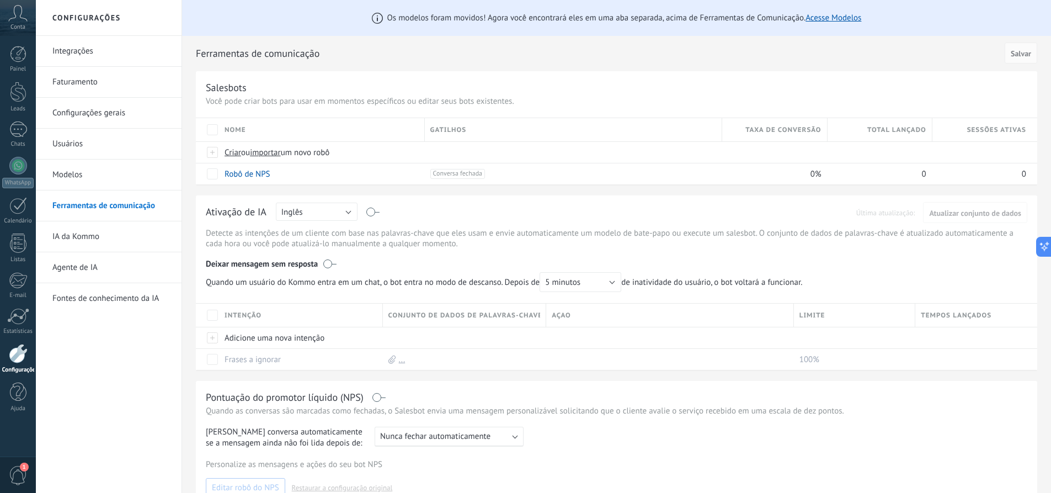
click at [24, 361] on div at bounding box center [18, 353] width 19 height 19
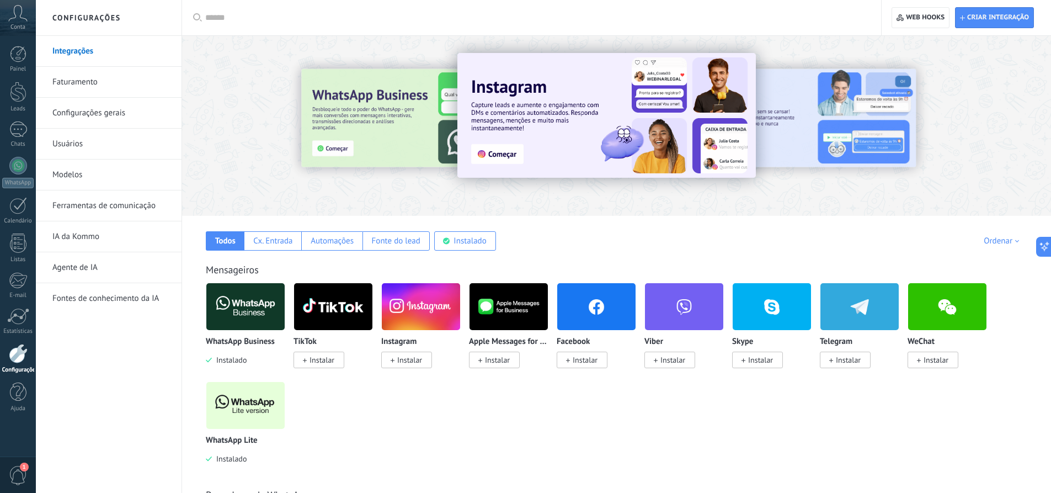
type textarea "*********"
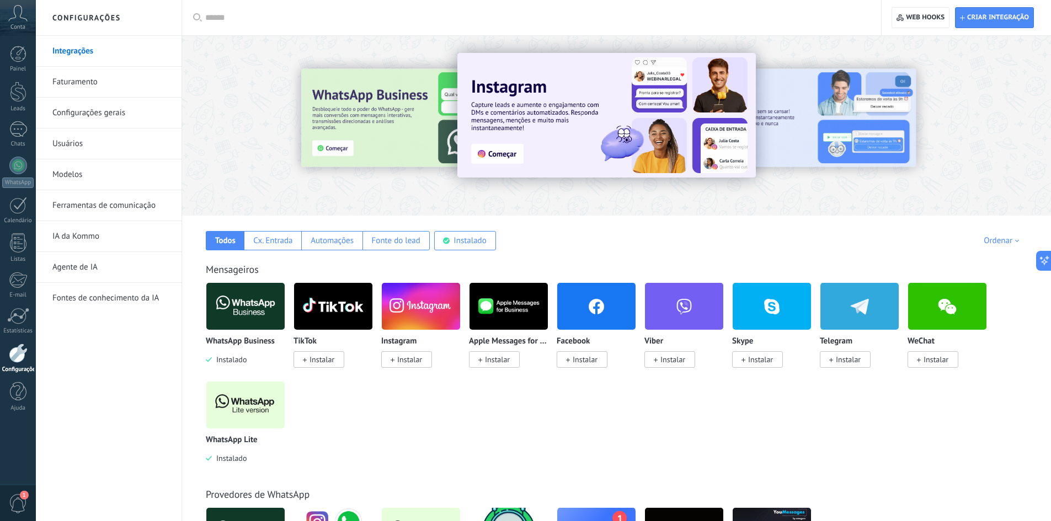
scroll to position [10, 0]
click at [18, 13] on icon at bounding box center [17, 13] width 19 height 17
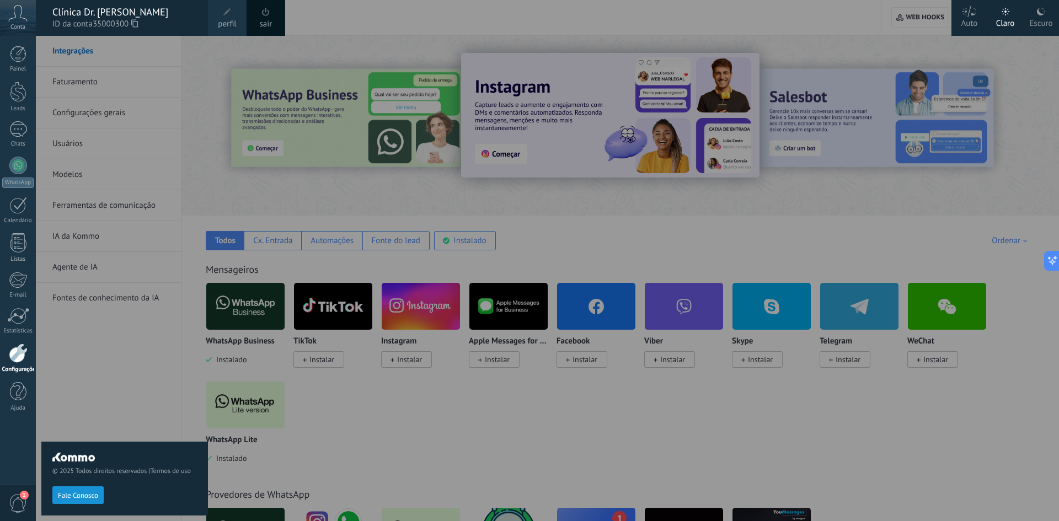
click at [259, 18] on div "sair" at bounding box center [266, 18] width 39 height 36
